Goal: Task Accomplishment & Management: Complete application form

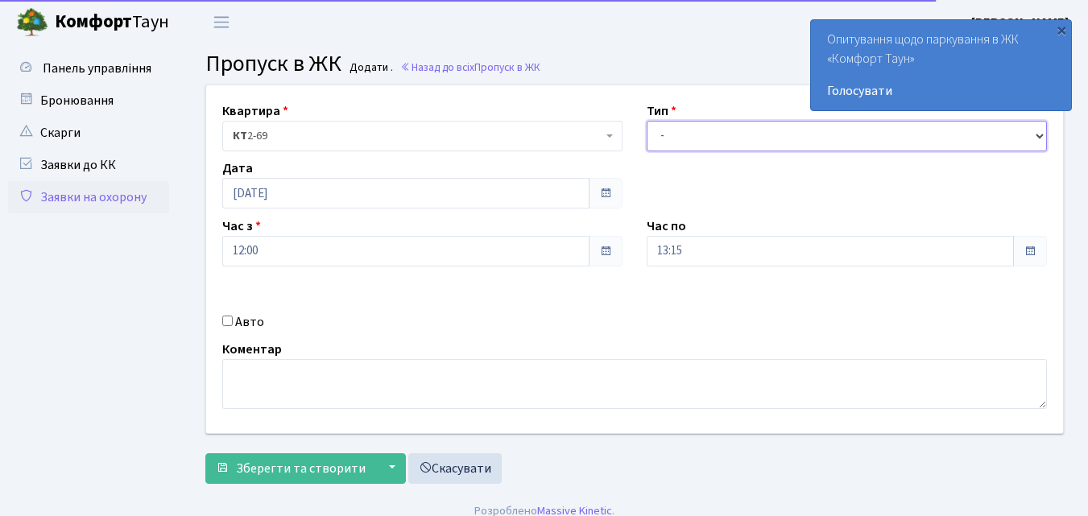
click at [663, 134] on select "- Доставка Таксі Гості Сервіс" at bounding box center [847, 136] width 400 height 31
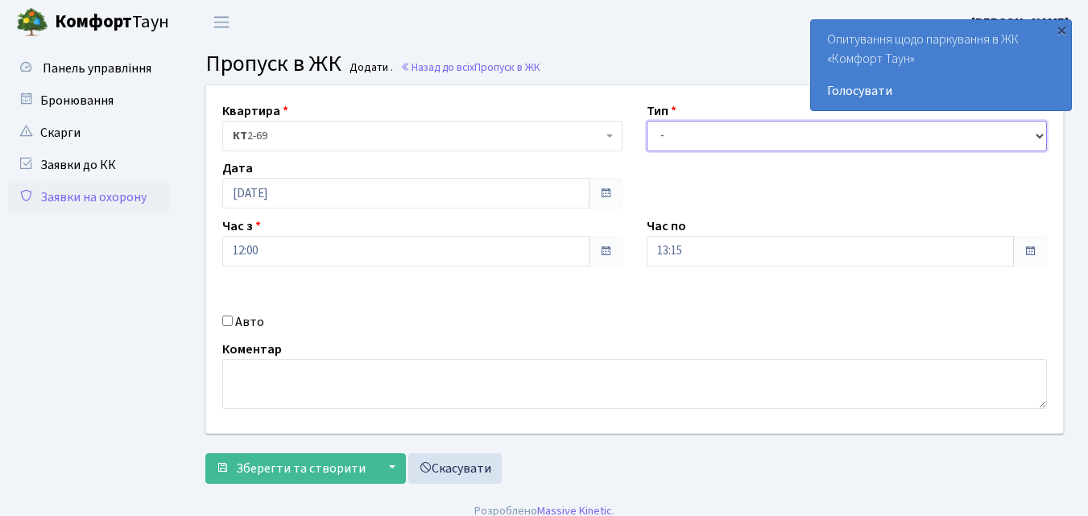
select select "1"
click at [647, 121] on select "- Доставка Таксі Гості Сервіс" at bounding box center [847, 136] width 400 height 31
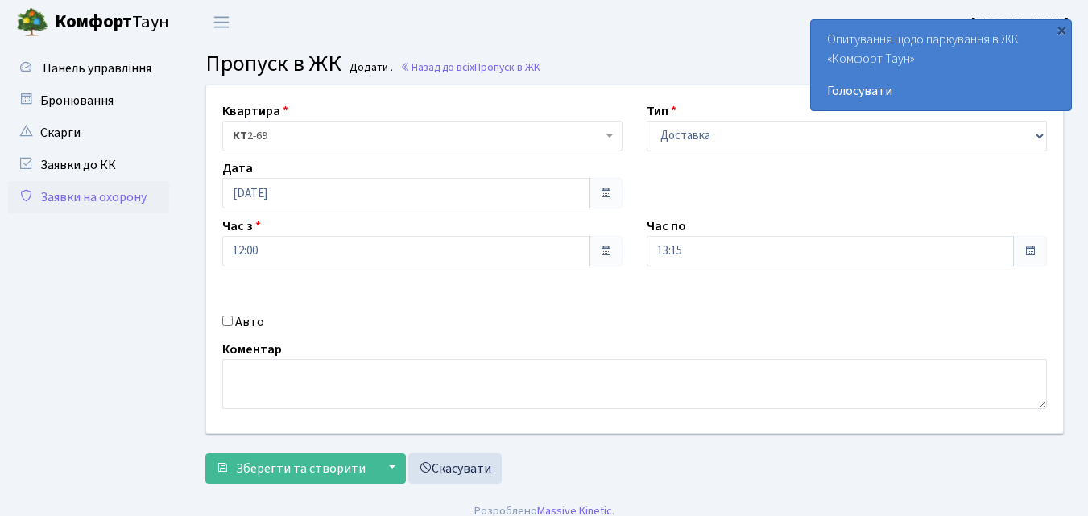
click at [225, 321] on input "Авто" at bounding box center [227, 321] width 10 height 10
checkbox input "true"
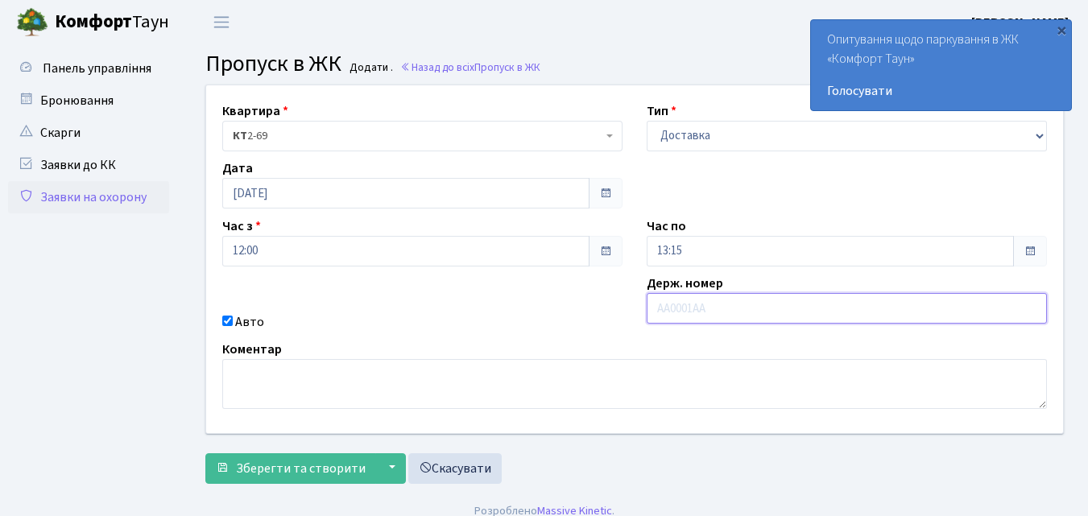
click at [652, 308] on input "text" at bounding box center [847, 308] width 400 height 31
type input "КА0189ВЕ"
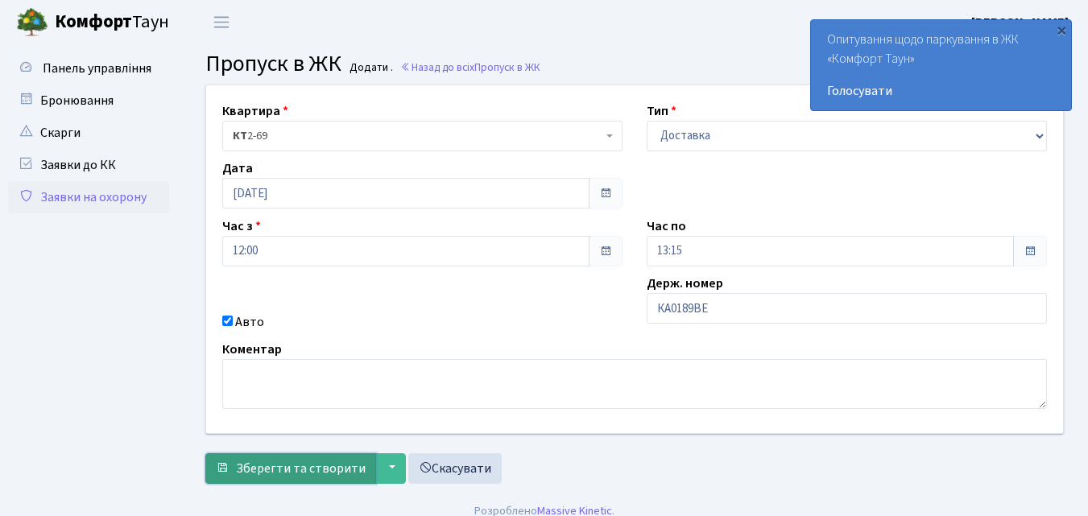
click at [315, 469] on span "Зберегти та створити" at bounding box center [301, 469] width 130 height 18
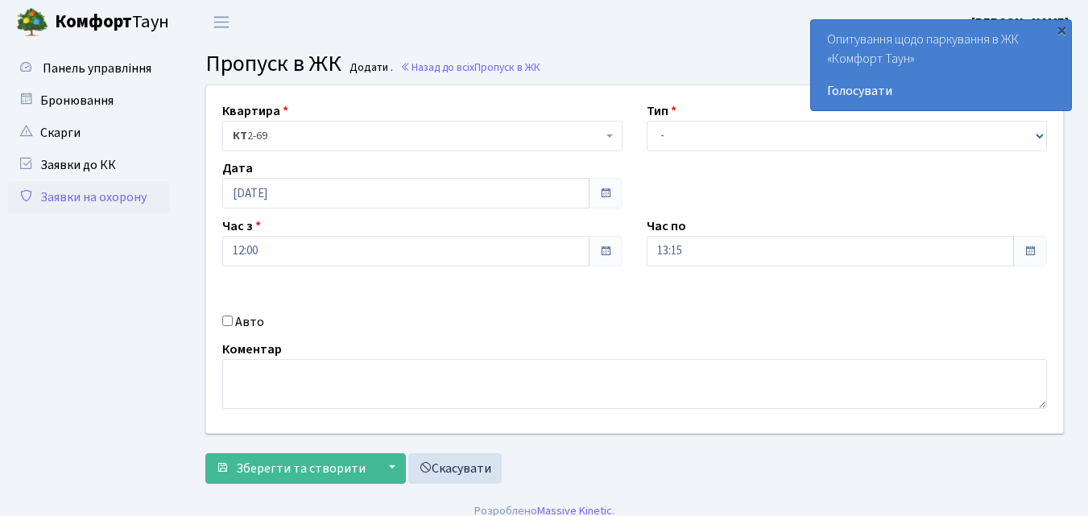
click at [106, 199] on link "Заявки на охорону" at bounding box center [88, 197] width 161 height 32
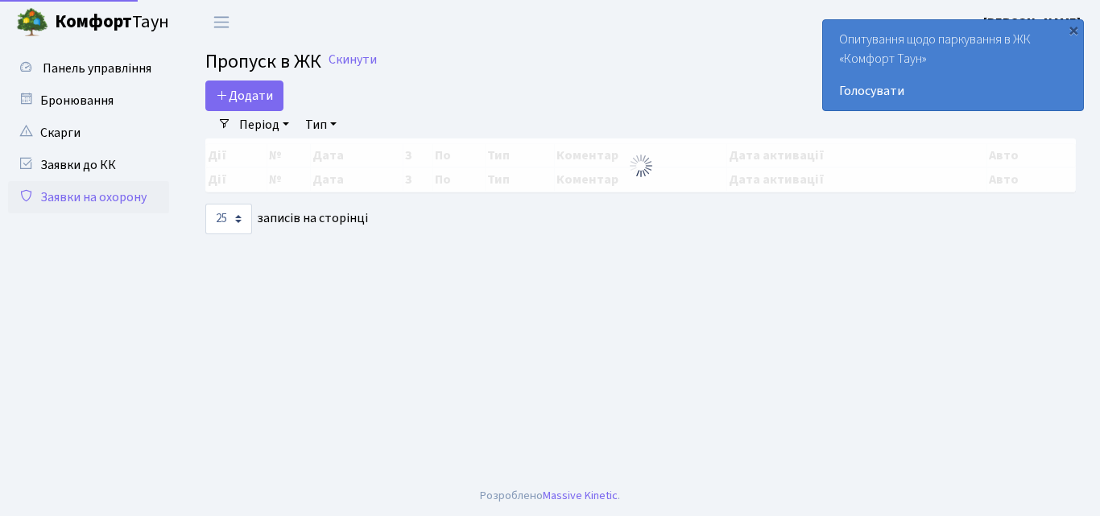
select select "25"
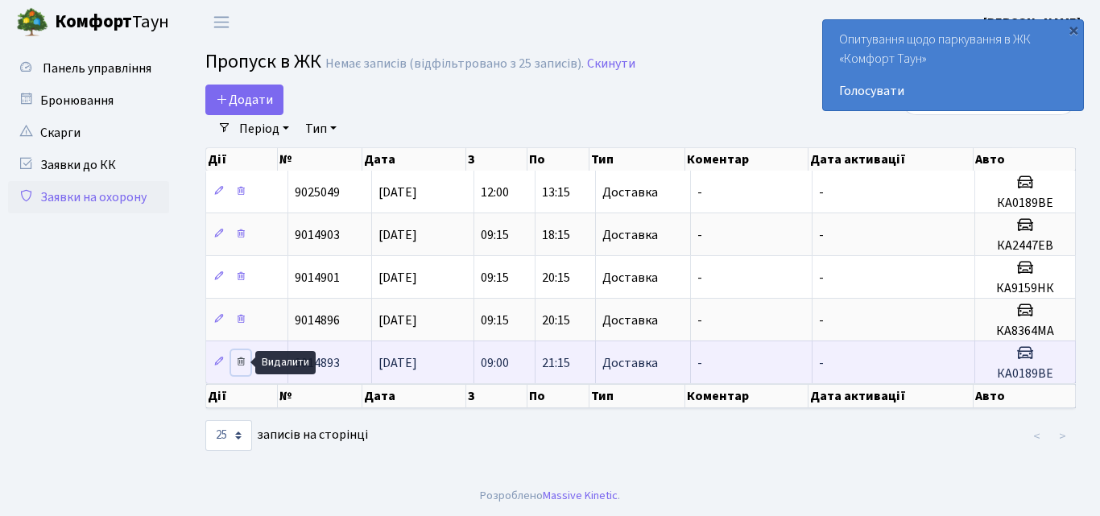
click at [246, 363] on icon at bounding box center [240, 361] width 11 height 11
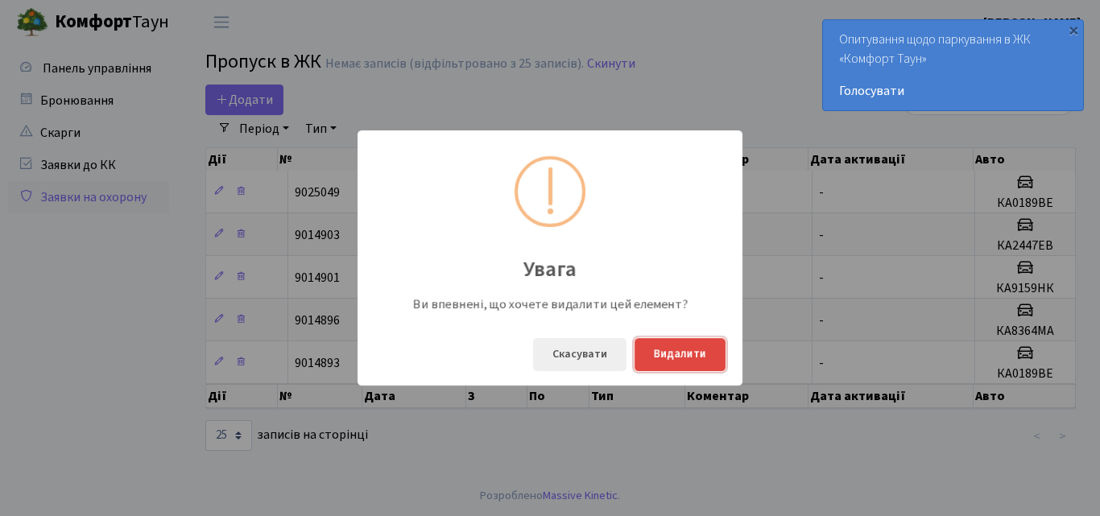
click at [677, 362] on button "Видалити" at bounding box center [680, 354] width 91 height 33
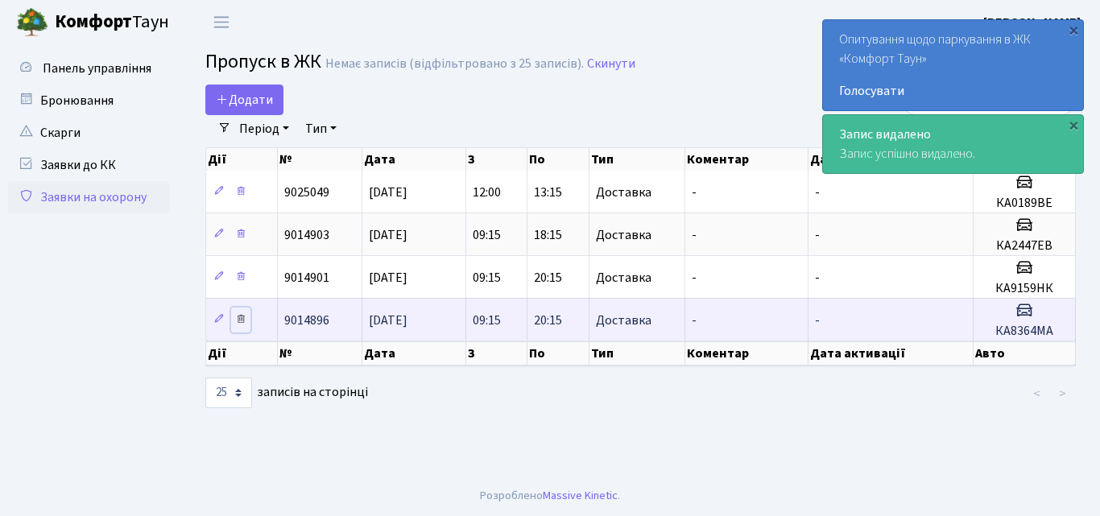
click at [242, 321] on icon at bounding box center [240, 318] width 11 height 11
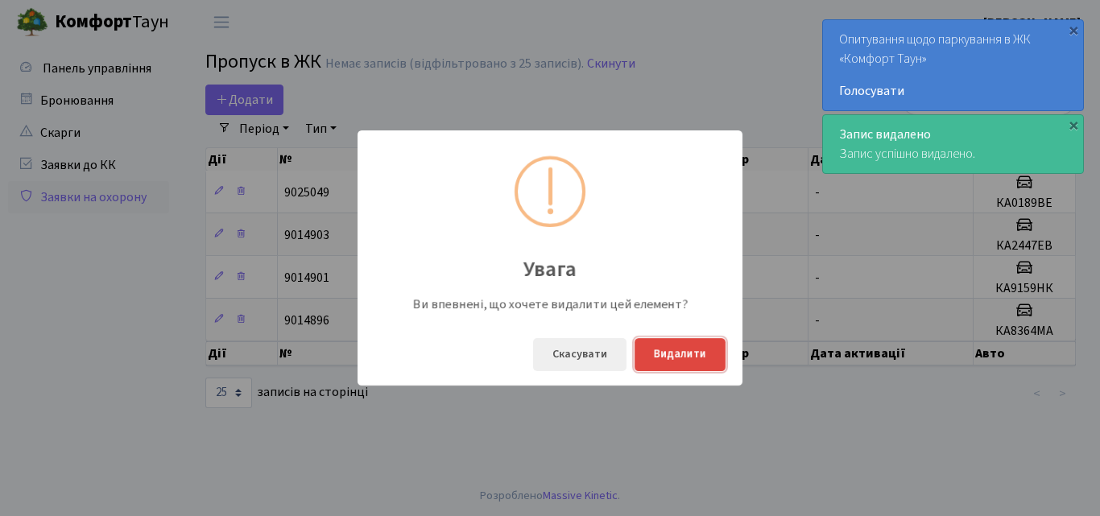
click at [671, 353] on button "Видалити" at bounding box center [680, 354] width 91 height 33
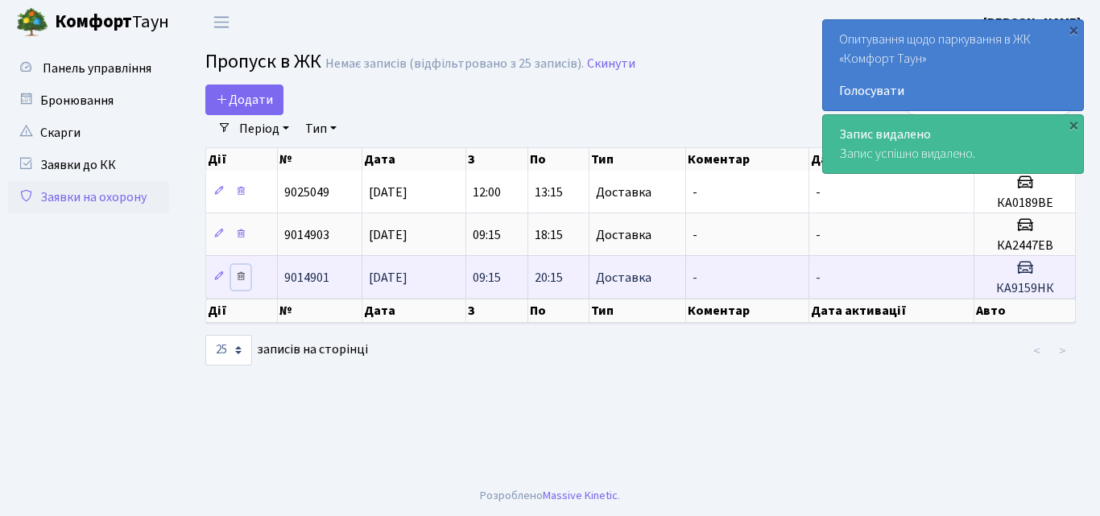
click at [245, 278] on icon at bounding box center [240, 276] width 11 height 11
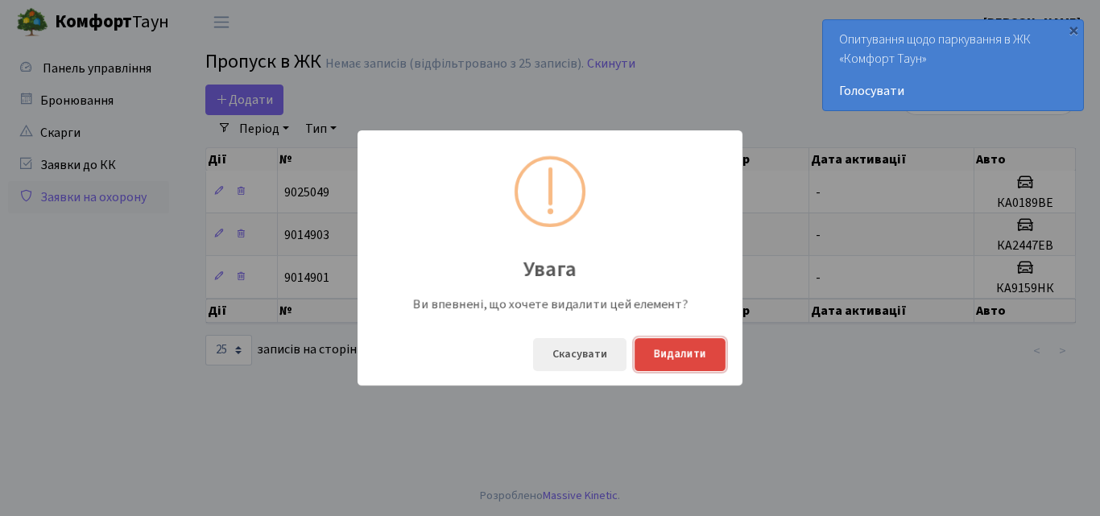
click at [679, 353] on button "Видалити" at bounding box center [680, 354] width 91 height 33
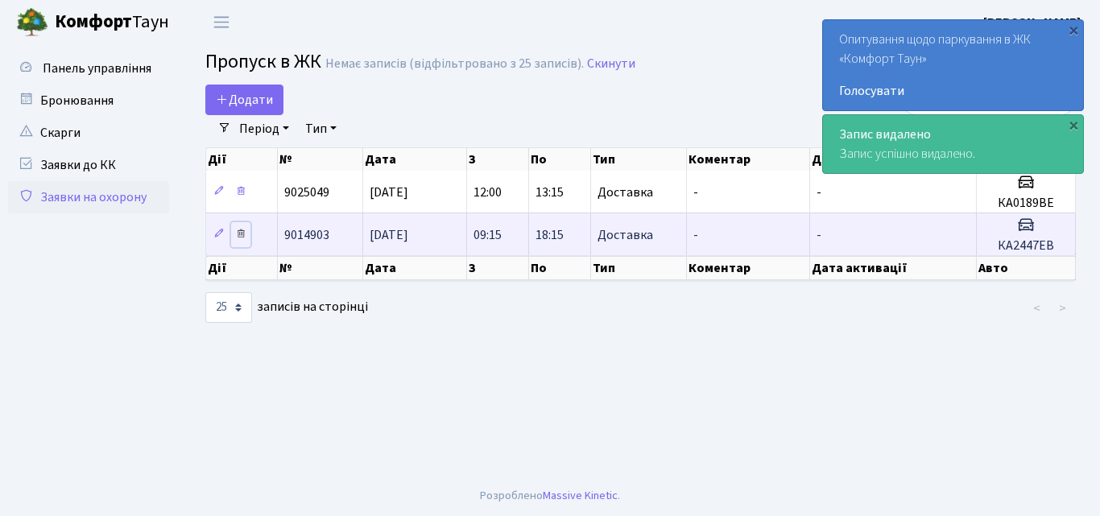
click at [238, 233] on icon at bounding box center [240, 233] width 11 height 11
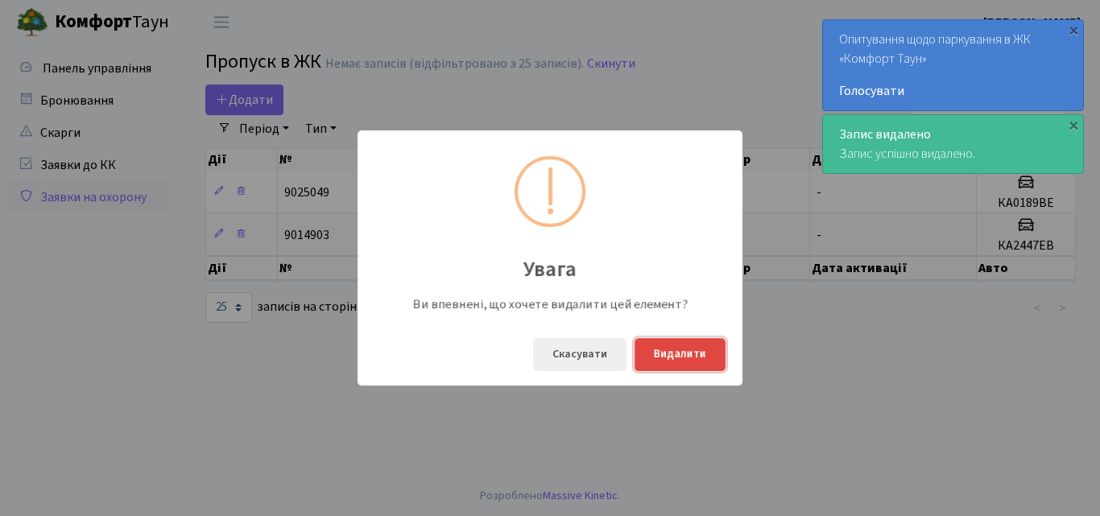
click at [668, 362] on button "Видалити" at bounding box center [680, 354] width 91 height 33
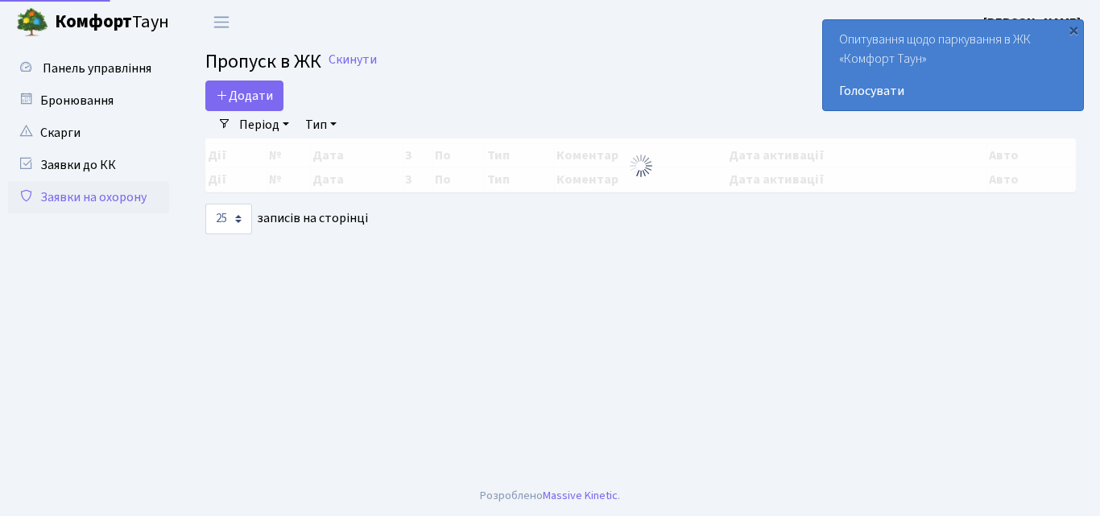
select select "25"
